Goal: Task Accomplishment & Management: Use online tool/utility

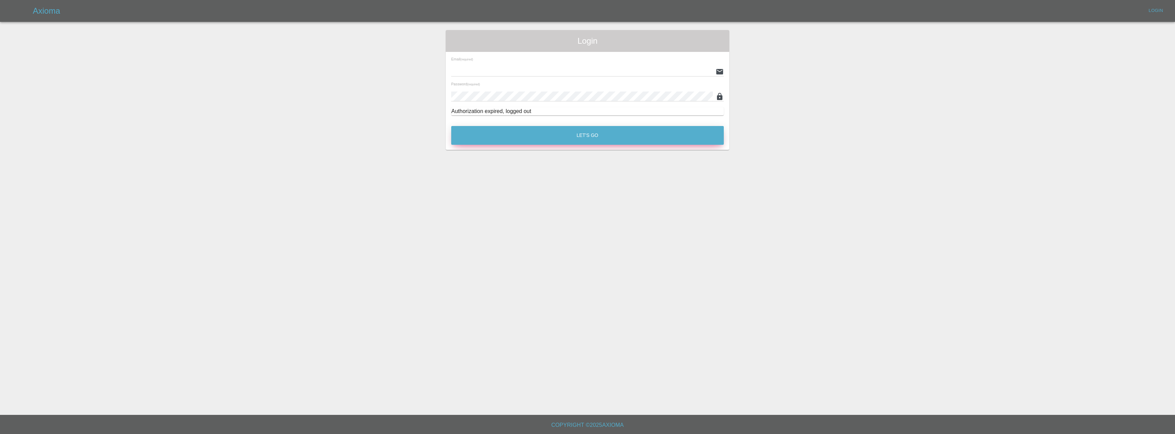
type input "[EMAIL_ADDRESS][DOMAIN_NAME]"
click at [585, 144] on button "Let's Go" at bounding box center [587, 135] width 273 height 19
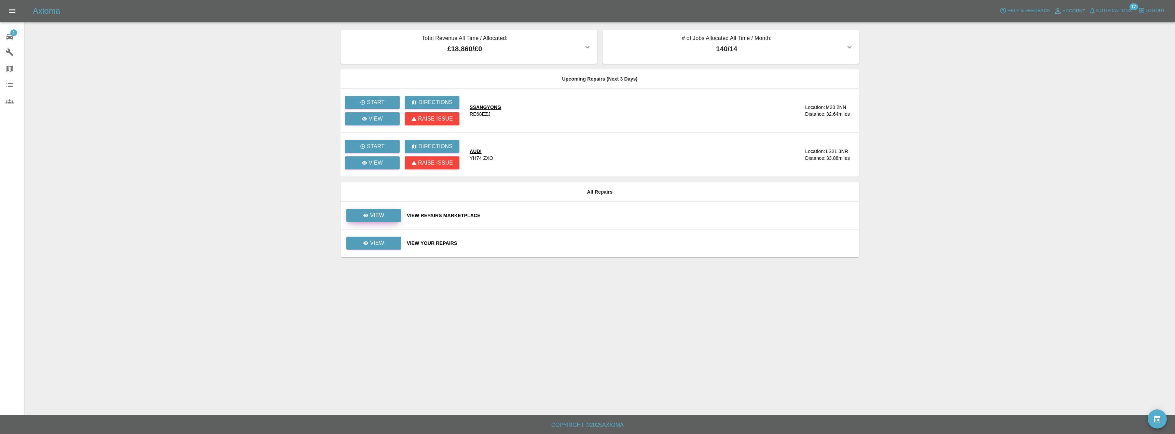
click at [381, 210] on link "View" at bounding box center [373, 215] width 55 height 13
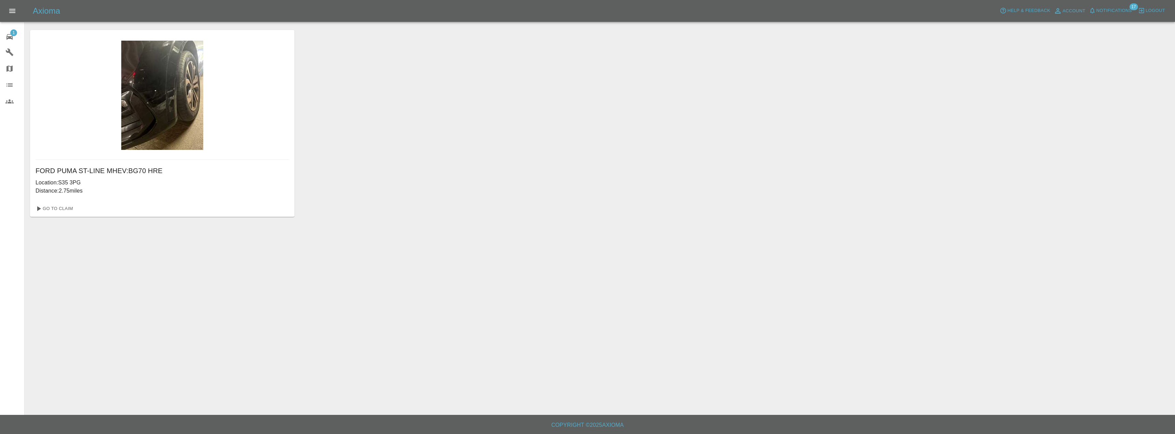
click at [126, 176] on h6 "FORD PUMA ST-LINE MHEV : BG70 HRE" at bounding box center [163, 170] width 254 height 11
click at [58, 212] on link "Go To Claim" at bounding box center [54, 208] width 42 height 11
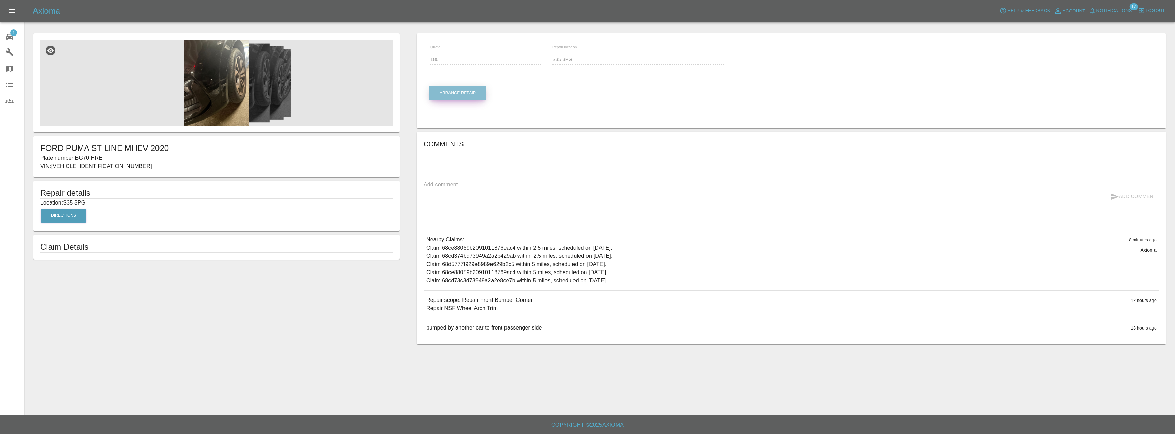
click at [450, 96] on button "Arrange Repair" at bounding box center [457, 93] width 57 height 14
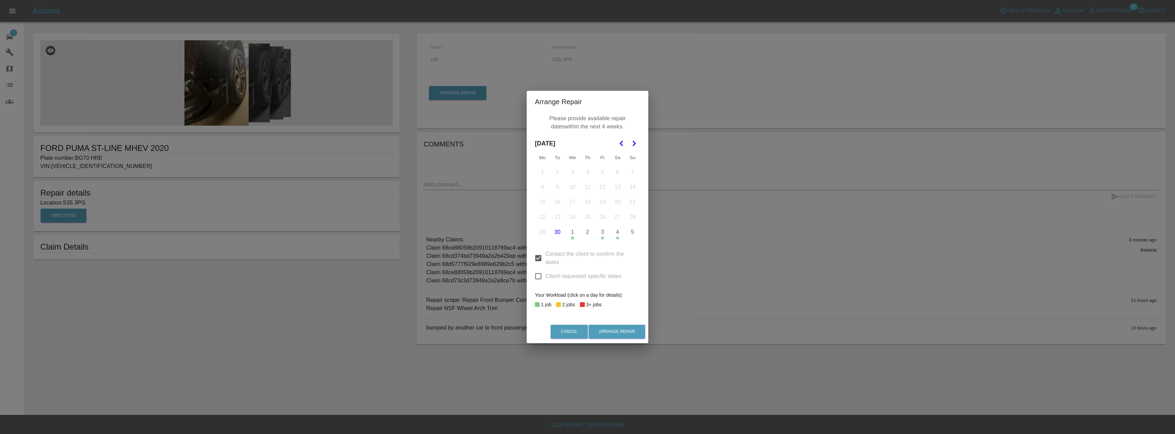
click at [637, 142] on icon "Go to the Next Month" at bounding box center [634, 143] width 8 height 8
click at [556, 187] on button "7" at bounding box center [557, 187] width 14 height 14
click at [588, 189] on button "9" at bounding box center [588, 187] width 14 height 14
click at [601, 189] on button "10" at bounding box center [603, 187] width 14 height 14
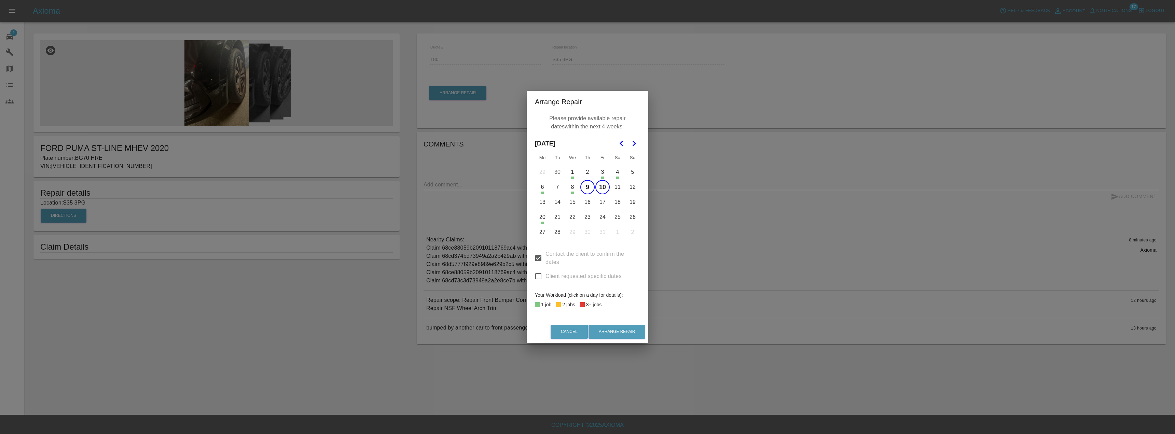
click at [544, 204] on button "13" at bounding box center [542, 202] width 14 height 14
click at [558, 205] on button "14" at bounding box center [557, 202] width 14 height 14
click at [570, 207] on button "15" at bounding box center [572, 202] width 14 height 14
click at [583, 206] on button "16" at bounding box center [588, 202] width 14 height 14
click at [598, 204] on button "17" at bounding box center [603, 202] width 14 height 14
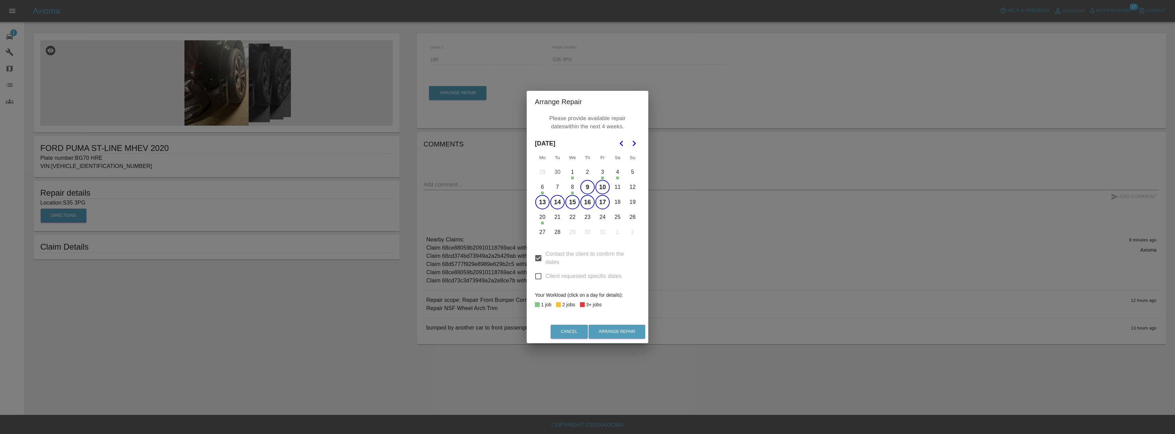
click at [560, 217] on button "21" at bounding box center [557, 217] width 14 height 14
click at [575, 218] on button "22" at bounding box center [572, 217] width 14 height 14
click at [592, 217] on button "23" at bounding box center [588, 217] width 14 height 14
click at [603, 218] on button "24" at bounding box center [603, 217] width 14 height 14
click at [625, 330] on button "Arrange Repair" at bounding box center [617, 332] width 57 height 14
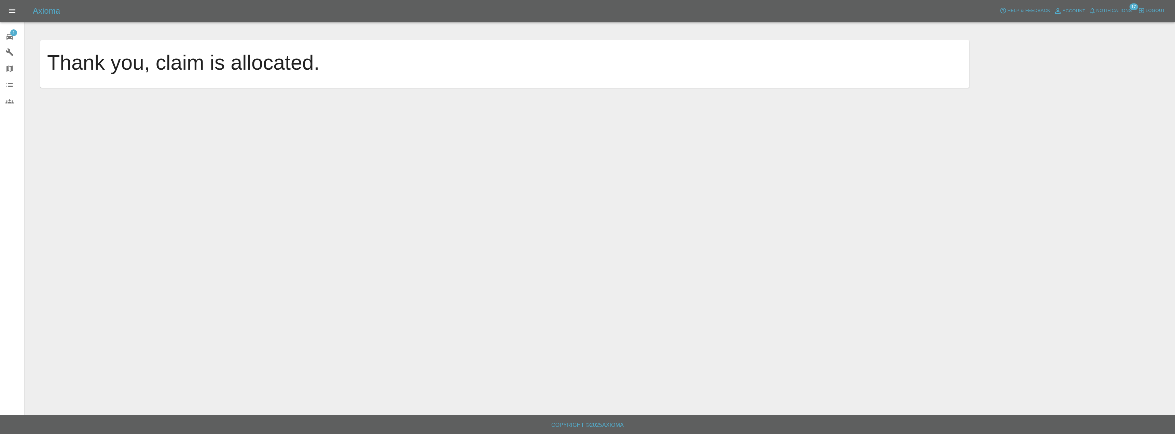
click at [6, 60] on link "Garages" at bounding box center [12, 52] width 24 height 16
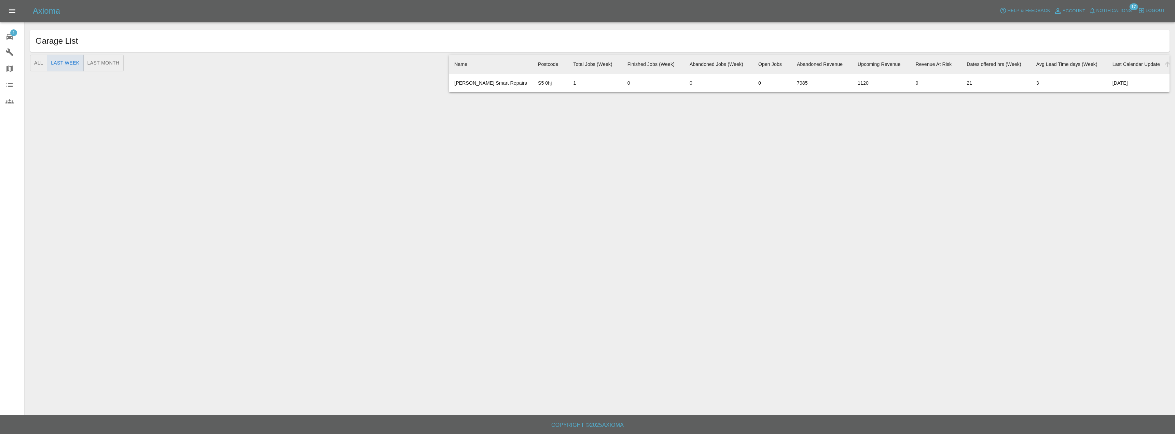
click at [5, 42] on link "1 Repair home" at bounding box center [12, 36] width 24 height 16
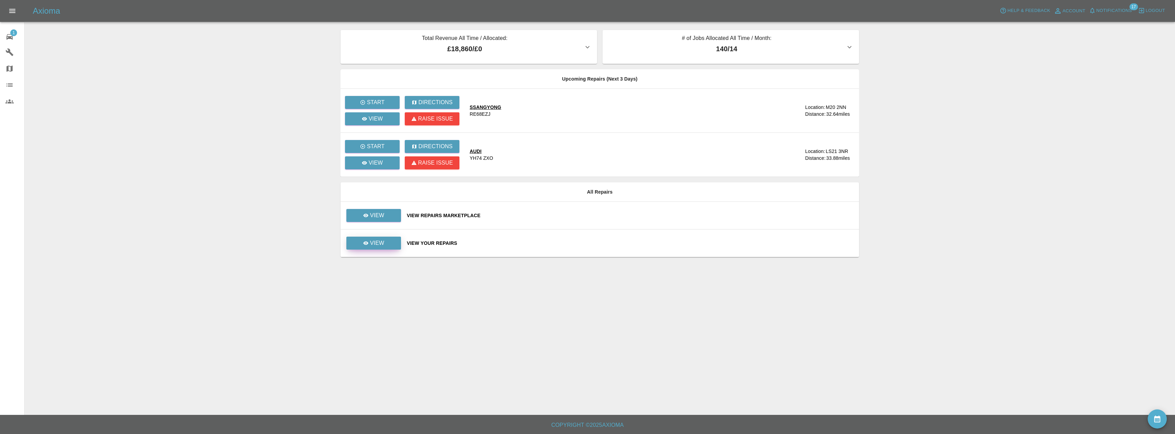
click at [382, 242] on p "View" at bounding box center [377, 243] width 14 height 8
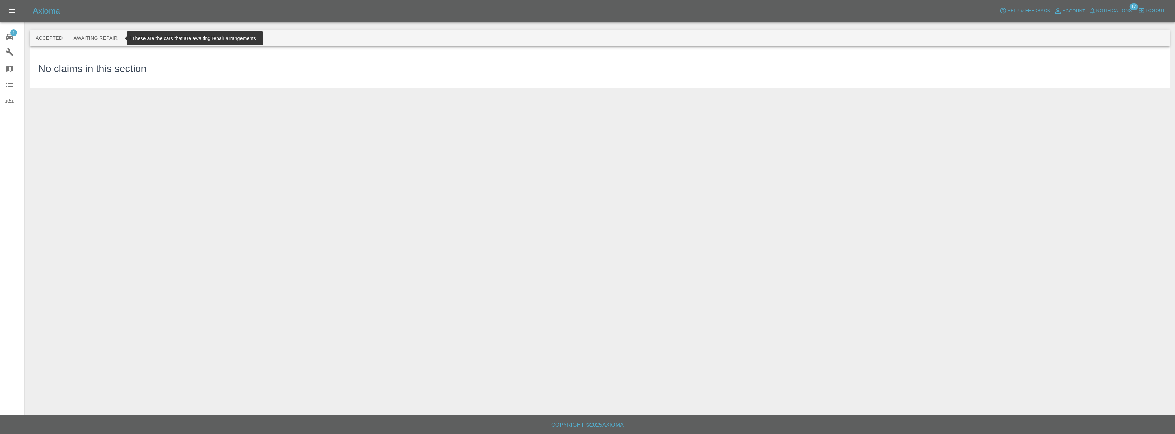
click at [76, 36] on button "Awaiting Repair" at bounding box center [95, 38] width 55 height 16
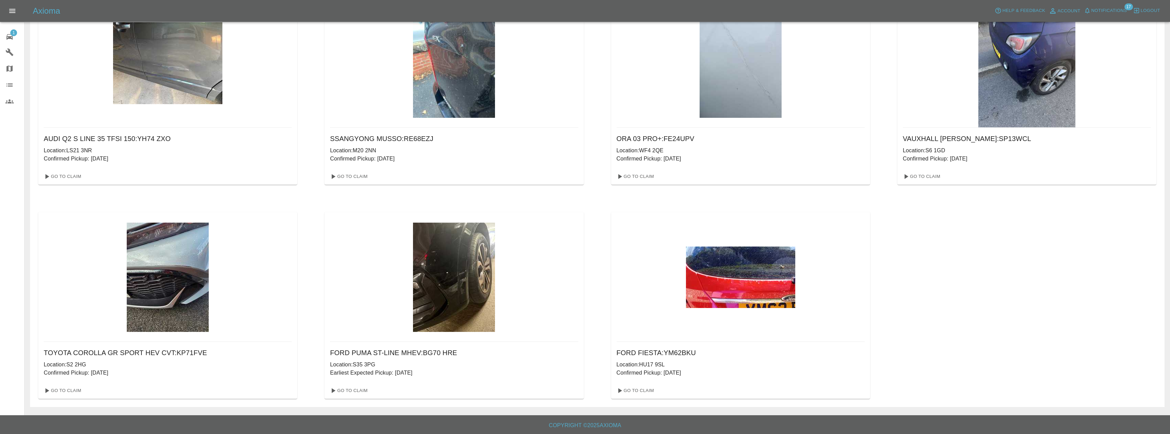
scroll to position [57, 0]
click at [360, 384] on div "Go To Claim" at bounding box center [454, 390] width 259 height 16
click at [356, 390] on link "Go To Claim" at bounding box center [348, 390] width 42 height 11
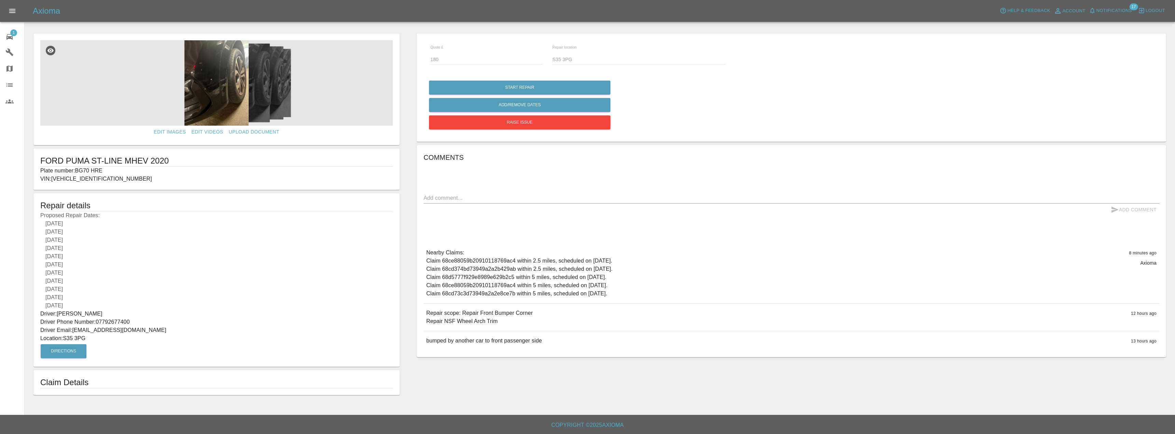
click at [251, 94] on img at bounding box center [216, 82] width 353 height 85
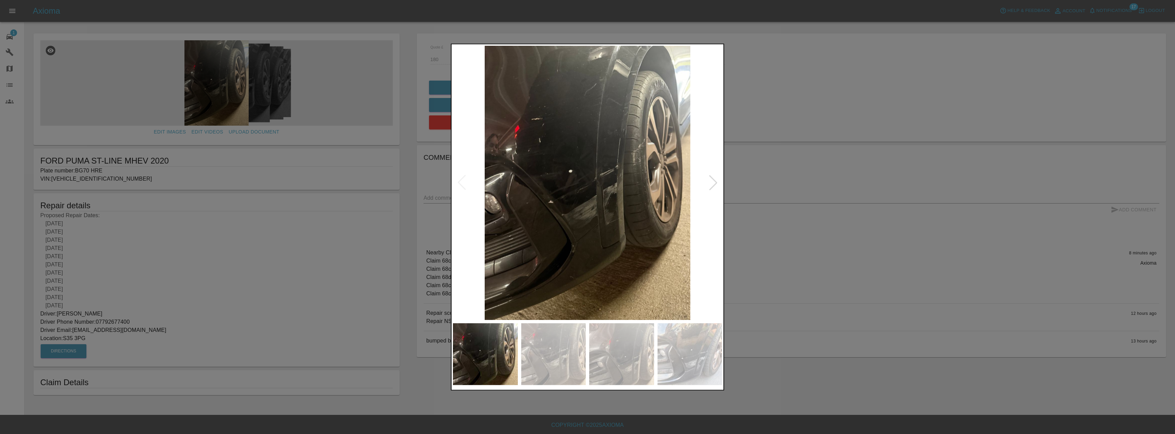
click at [563, 351] on img at bounding box center [553, 355] width 65 height 62
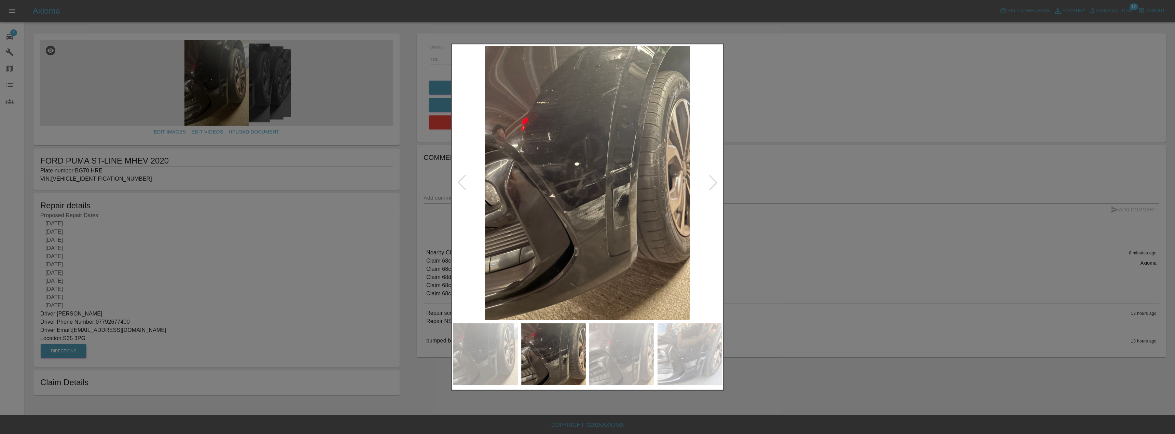
click at [616, 351] on img at bounding box center [621, 355] width 65 height 62
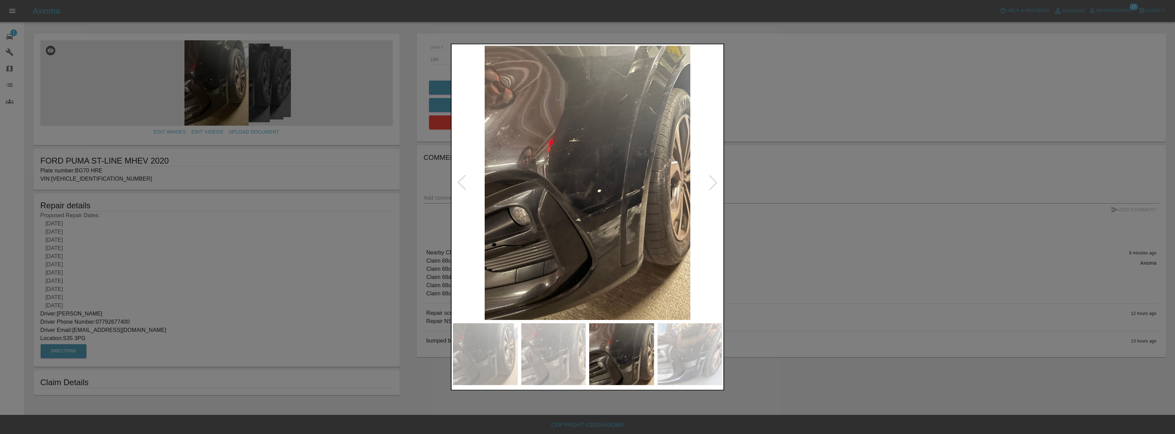
click at [677, 357] on img at bounding box center [690, 355] width 65 height 62
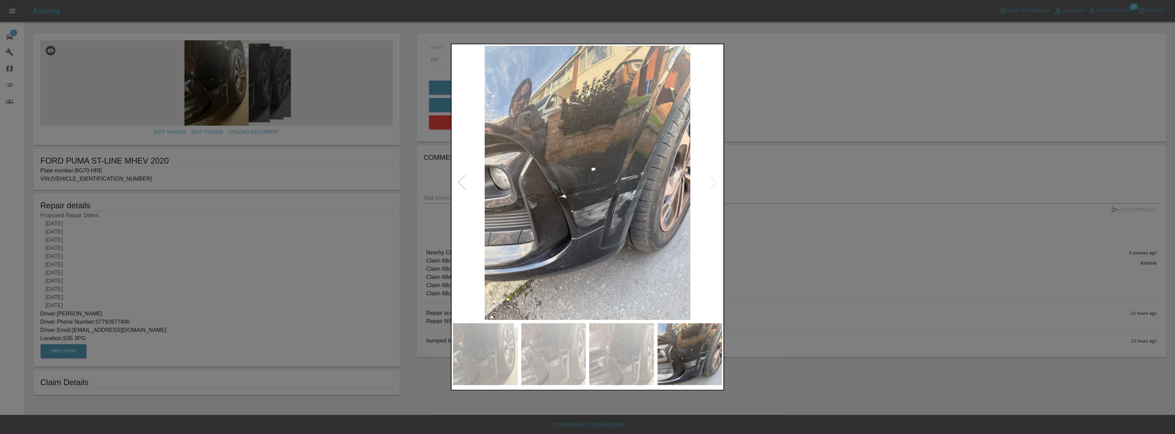
drag, startPoint x: 386, startPoint y: 188, endPoint x: 380, endPoint y: 195, distance: 9.2
click at [386, 188] on div at bounding box center [587, 217] width 1175 height 434
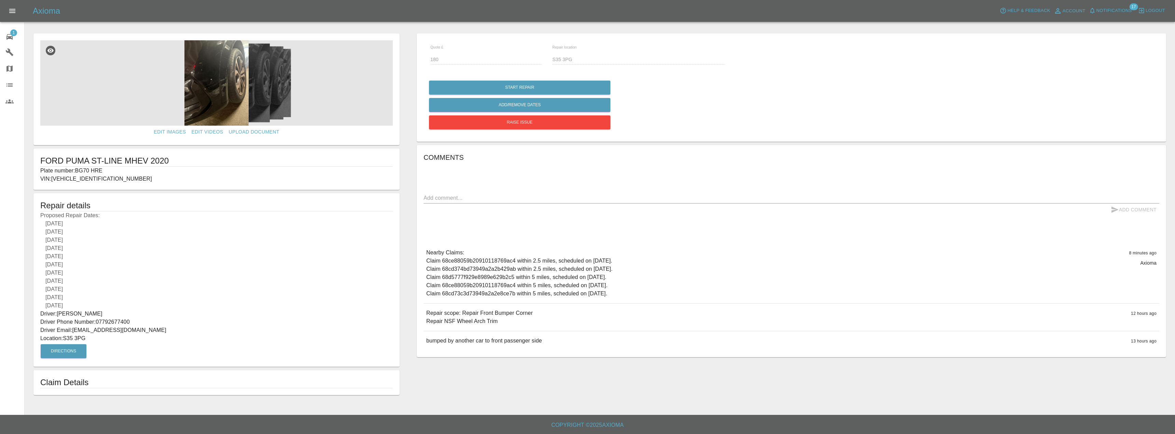
click at [3, 39] on link "1 Repair home" at bounding box center [12, 36] width 24 height 16
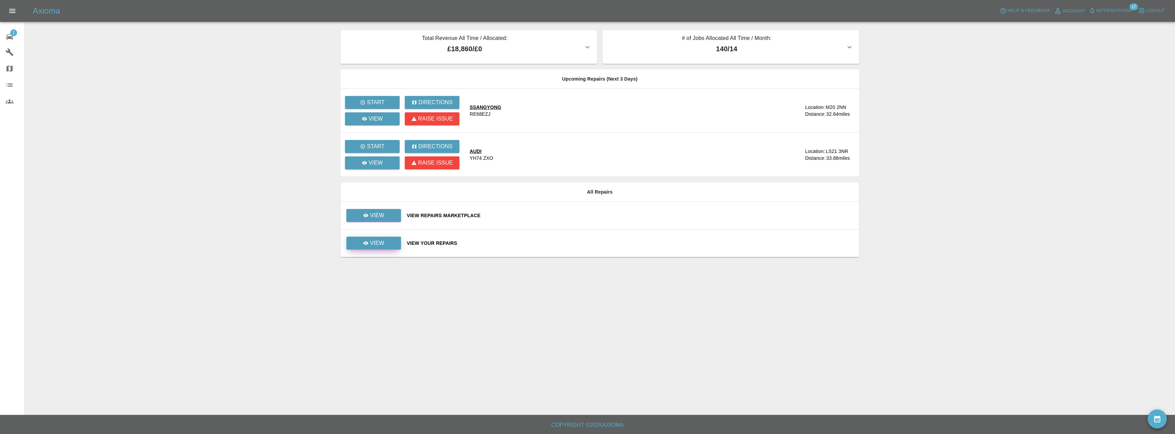
click at [389, 242] on link "View" at bounding box center [373, 243] width 55 height 13
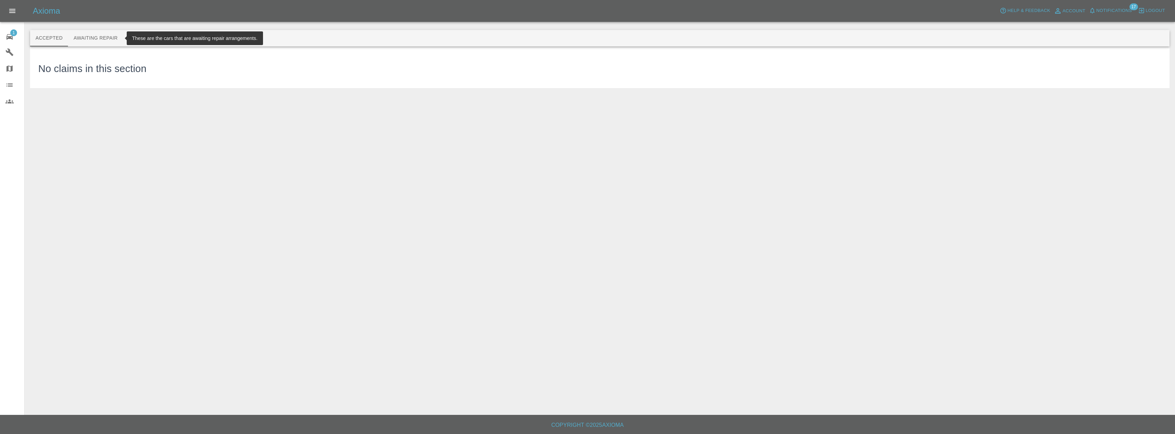
click at [86, 39] on button "Awaiting Repair" at bounding box center [95, 38] width 55 height 16
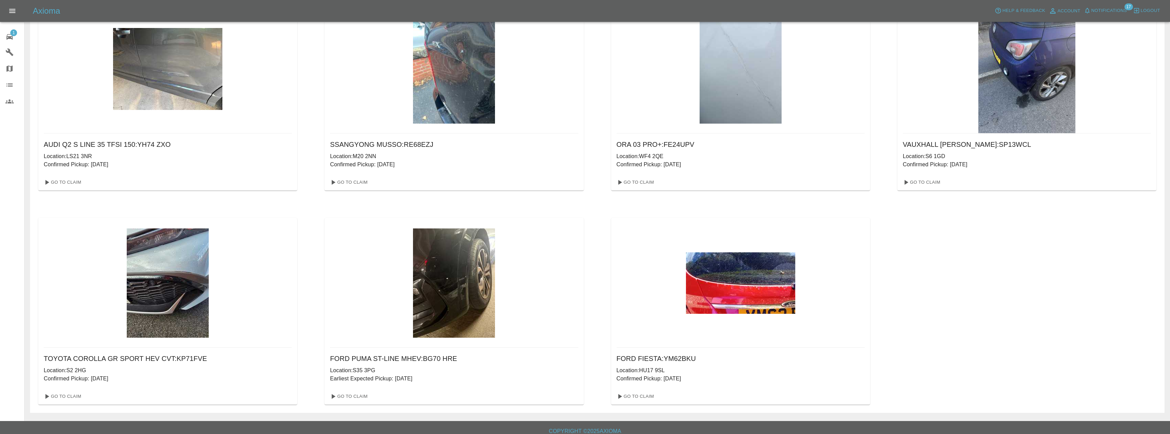
scroll to position [57, 0]
